Goal: Task Accomplishment & Management: Manage account settings

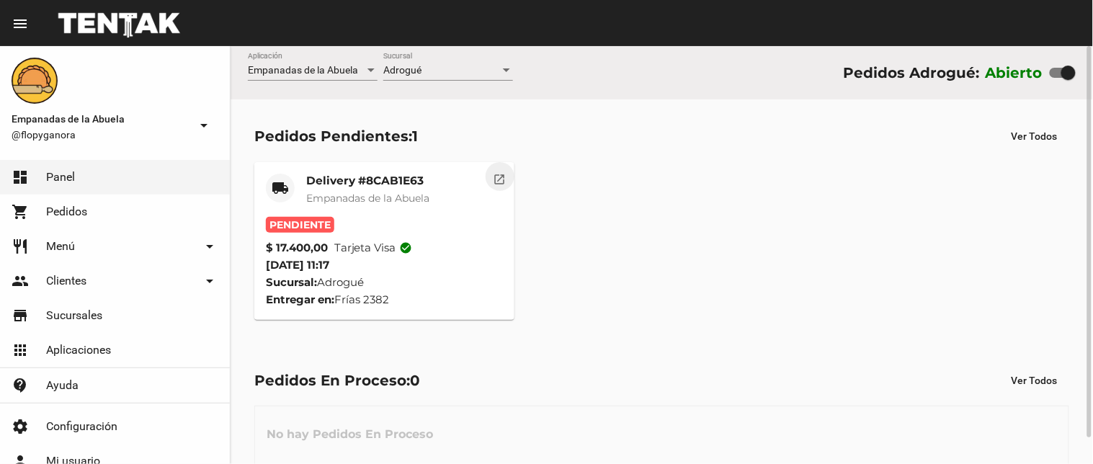
click at [491, 169] on button "open_in_new" at bounding box center [500, 176] width 29 height 29
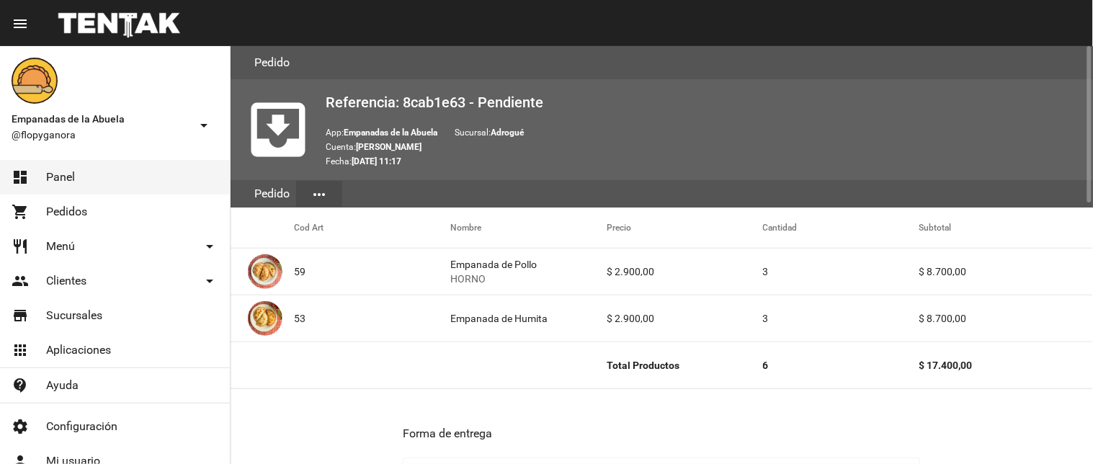
scroll to position [694, 0]
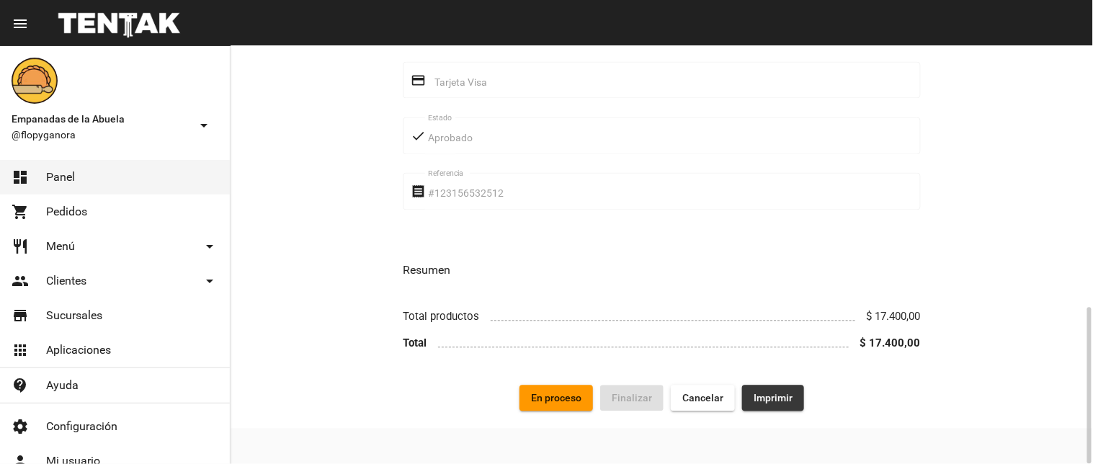
click at [772, 400] on span "Imprimir" at bounding box center [773, 399] width 39 height 12
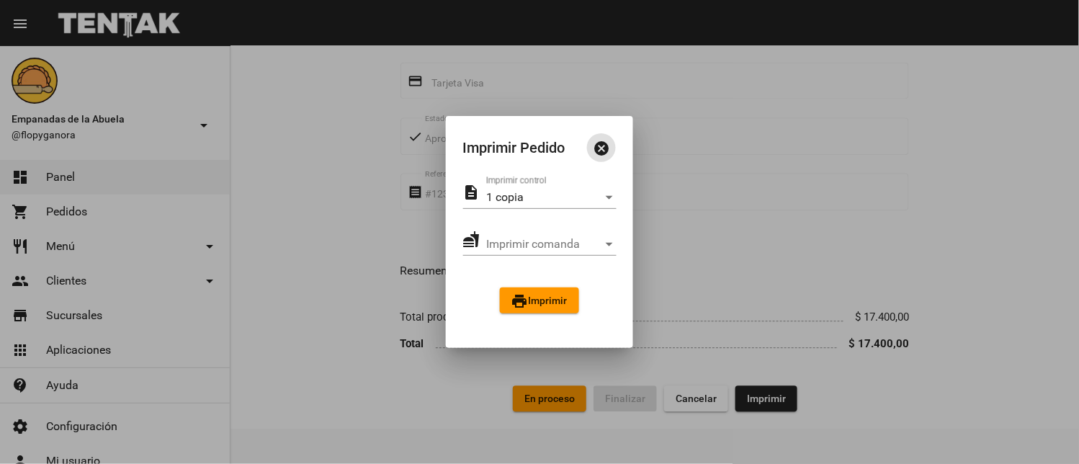
click at [569, 310] on button "print Imprimir" at bounding box center [539, 300] width 79 height 26
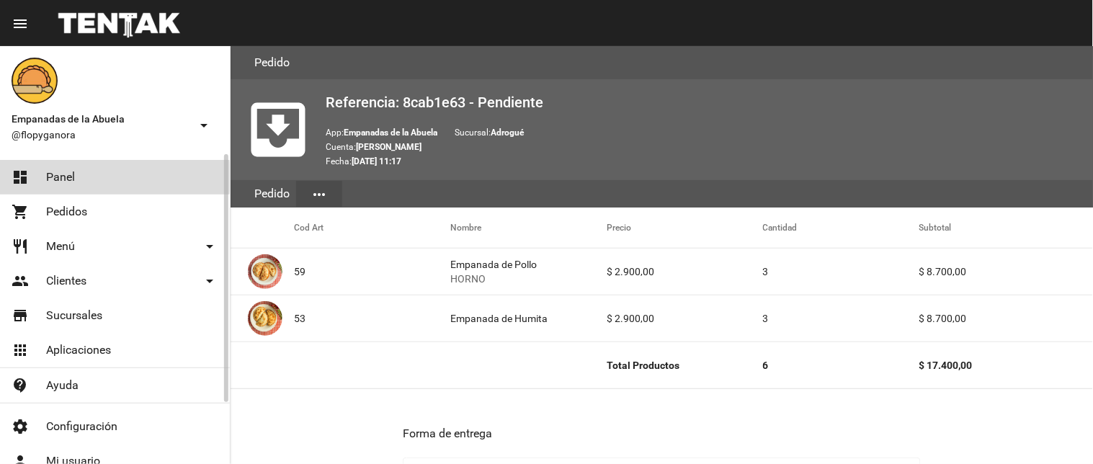
click at [68, 179] on span "Panel" at bounding box center [60, 177] width 29 height 14
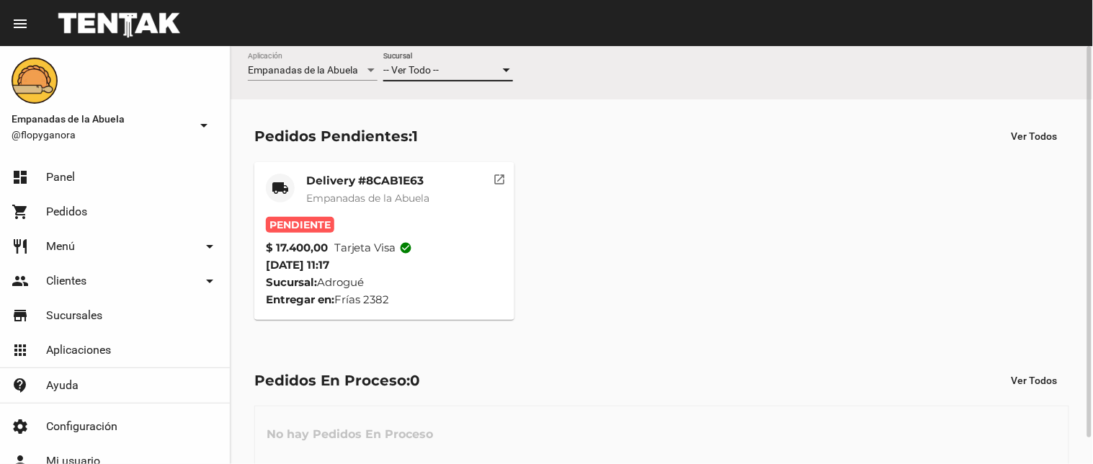
click at [466, 69] on div "-- Ver Todo --" at bounding box center [441, 71] width 117 height 12
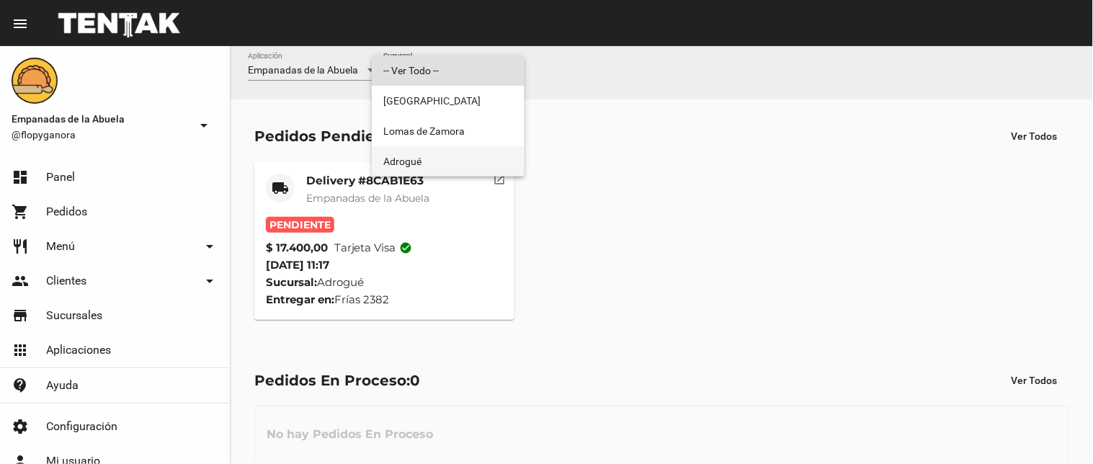
click at [455, 154] on span "Adrogué" at bounding box center [448, 161] width 130 height 30
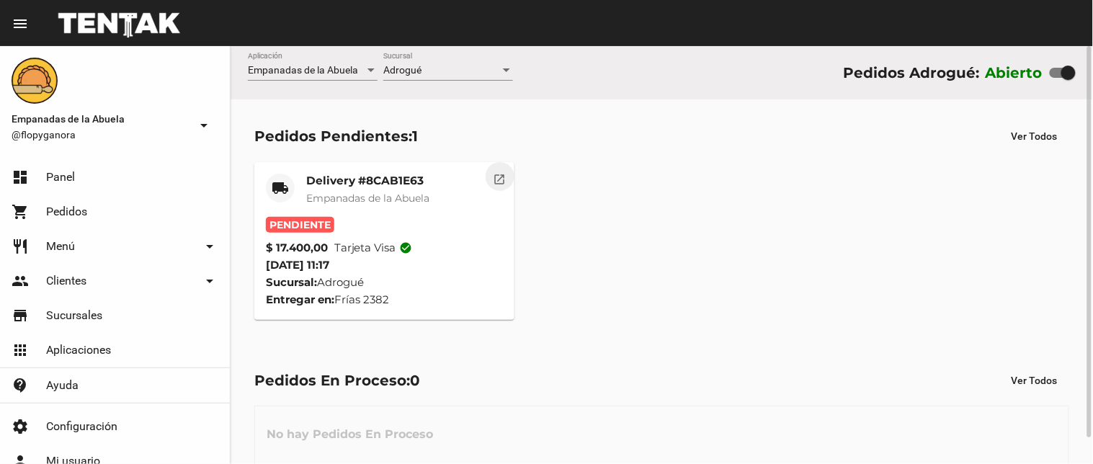
click at [499, 176] on mat-icon "open_in_new" at bounding box center [499, 177] width 13 height 13
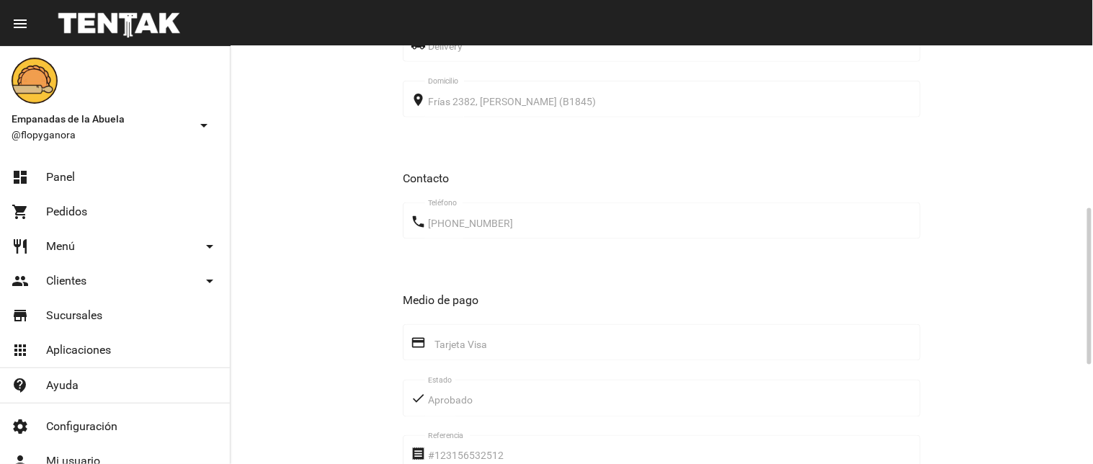
scroll to position [694, 0]
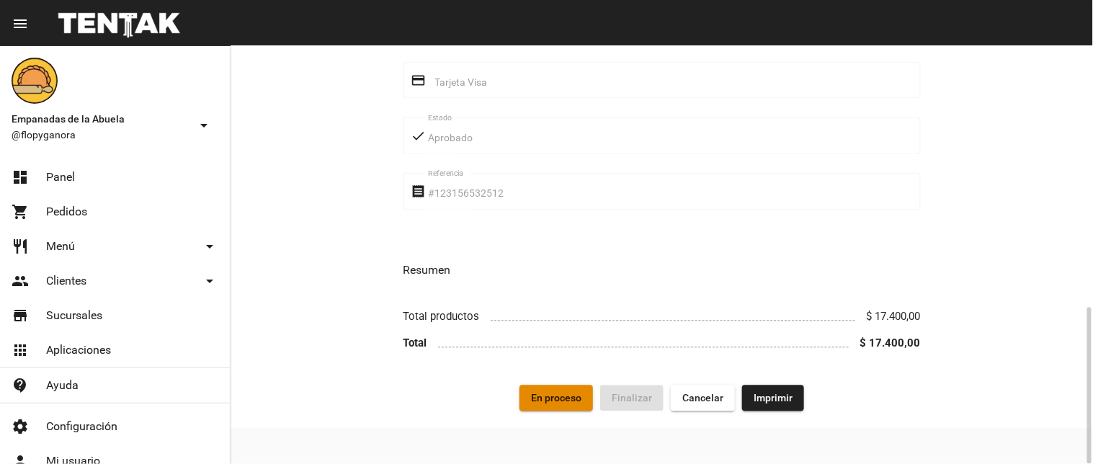
click at [552, 396] on span "En proceso" at bounding box center [556, 399] width 50 height 12
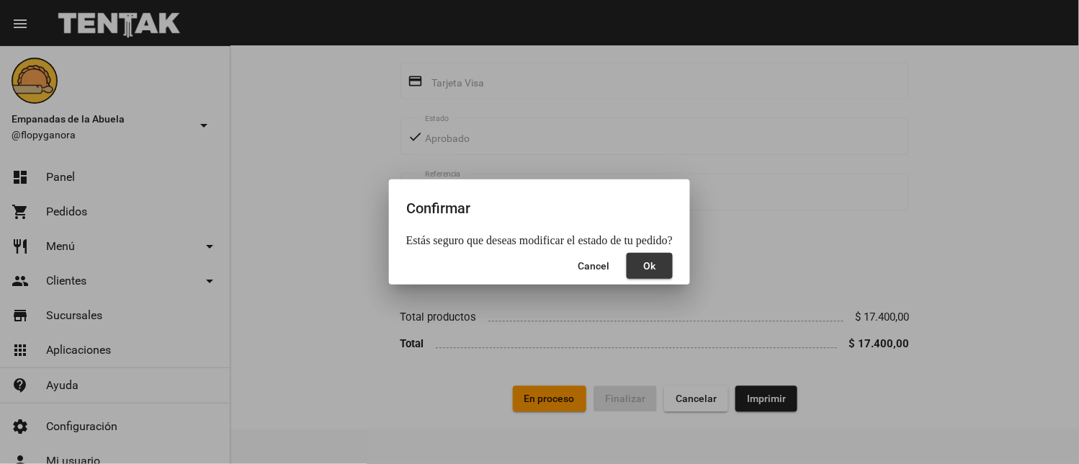
click at [660, 254] on button "Ok" at bounding box center [650, 266] width 46 height 26
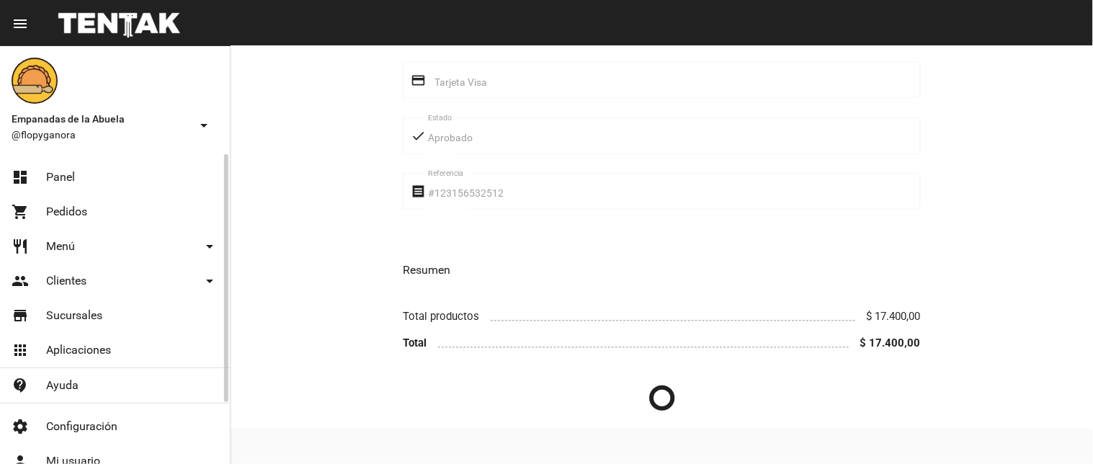
click at [114, 182] on link "dashboard Panel" at bounding box center [115, 177] width 230 height 35
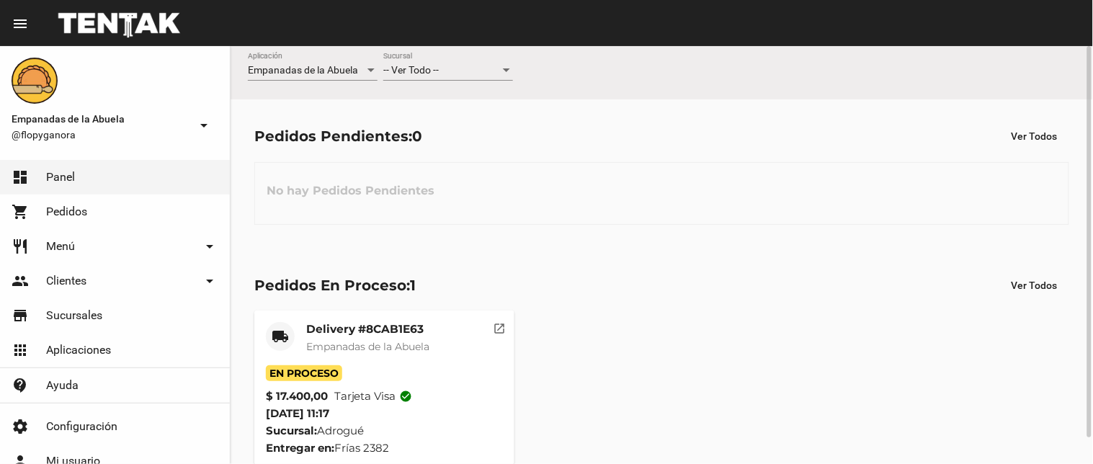
click at [495, 324] on mat-icon "open_in_new" at bounding box center [499, 326] width 13 height 13
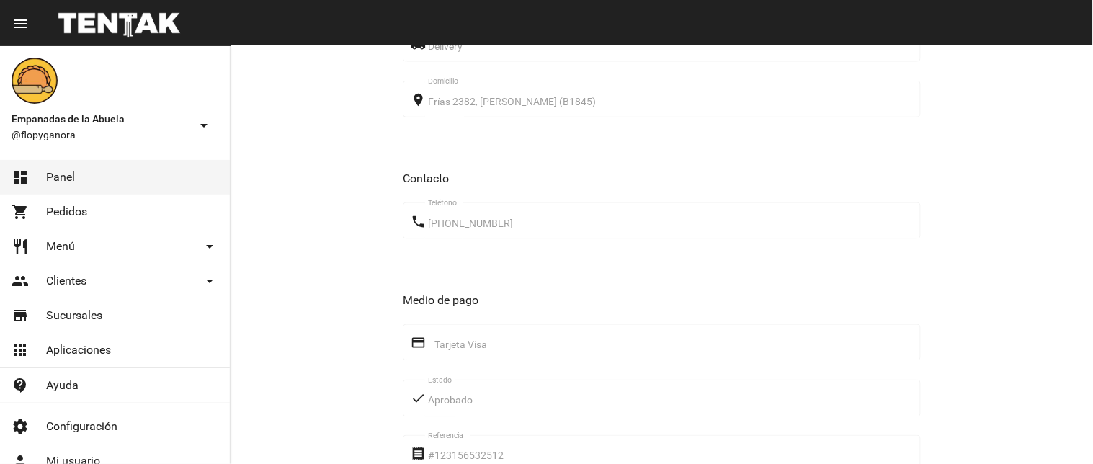
scroll to position [694, 0]
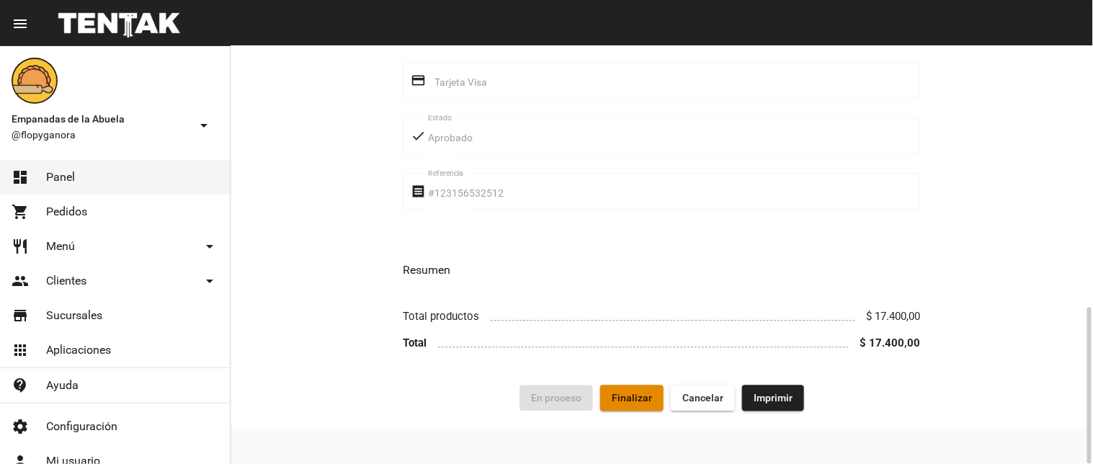
click at [643, 400] on span "Finalizar" at bounding box center [632, 399] width 40 height 12
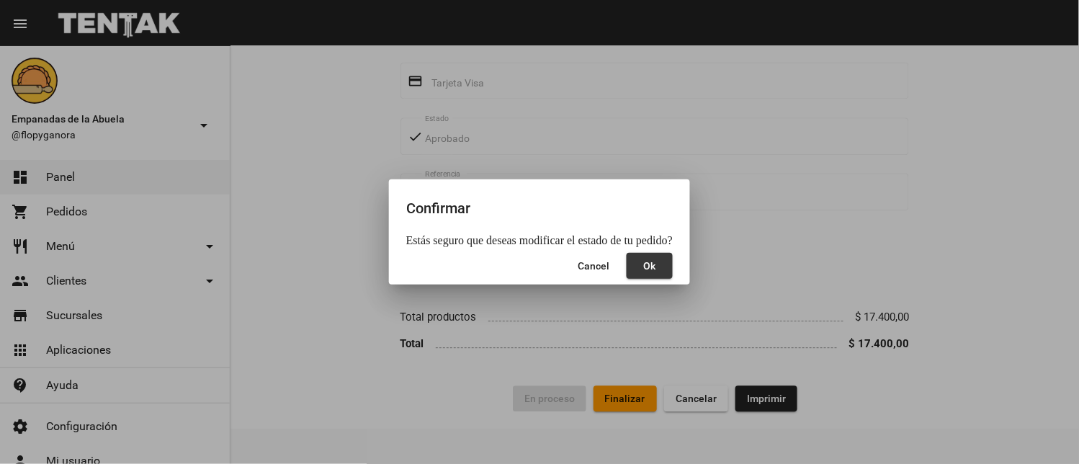
click at [643, 267] on button "Ok" at bounding box center [650, 266] width 46 height 26
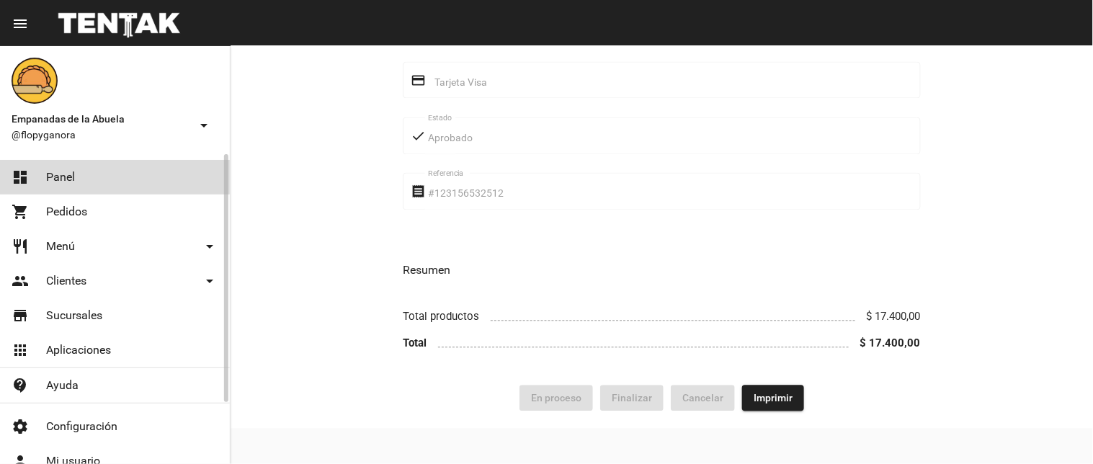
click at [97, 177] on link "dashboard Panel" at bounding box center [115, 177] width 230 height 35
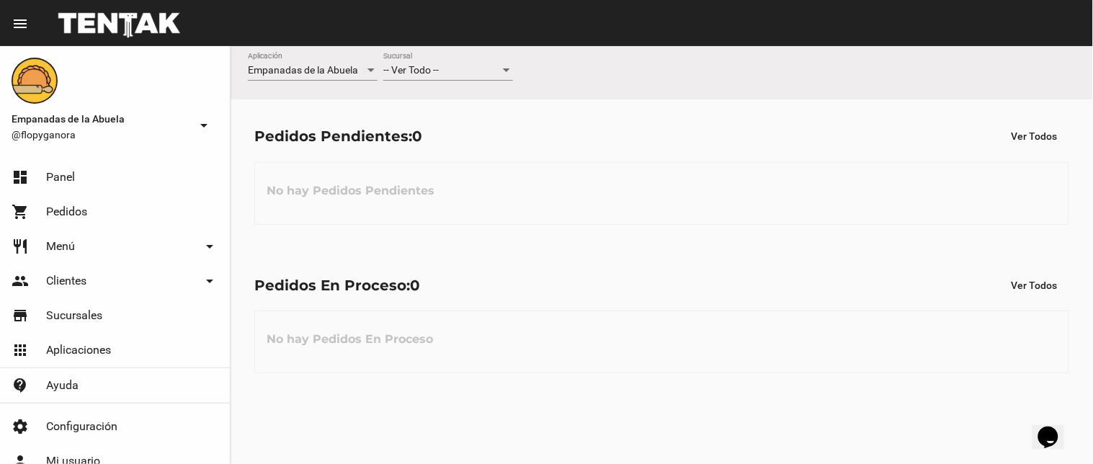
drag, startPoint x: 0, startPoint y: 0, endPoint x: 745, endPoint y: 285, distance: 797.7
click at [759, 300] on div "Pedidos En Proceso: 0 Ver Todos No hay Pedidos En Proceso" at bounding box center [662, 323] width 862 height 148
